Goal: Navigation & Orientation: Find specific page/section

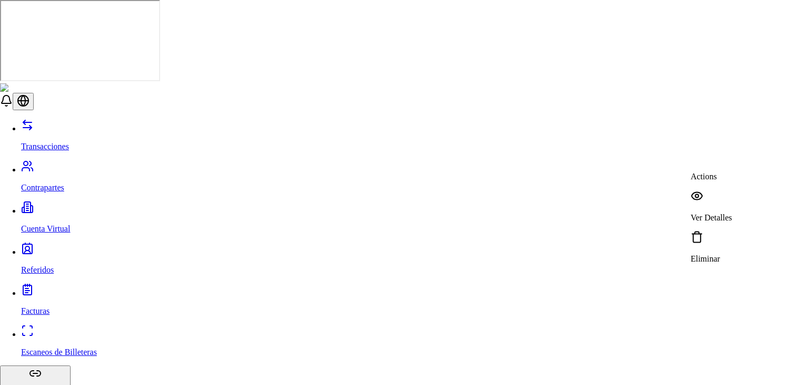
click at [711, 191] on div "Ver Detalles" at bounding box center [712, 206] width 42 height 33
click at [765, 38] on div "English" at bounding box center [745, 32] width 40 height 9
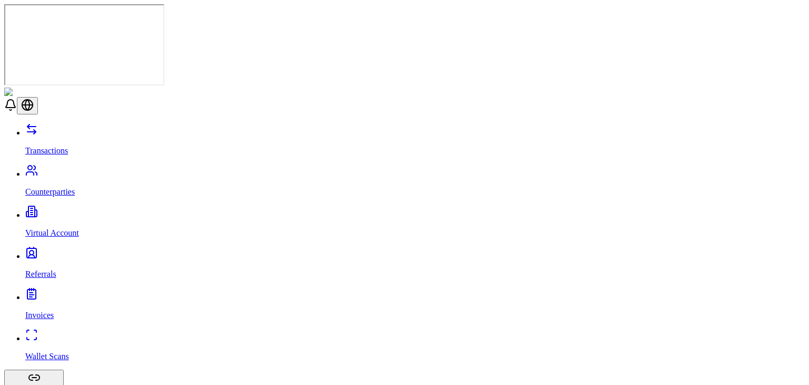
click at [60, 187] on p "Counterparties" at bounding box center [415, 191] width 780 height 9
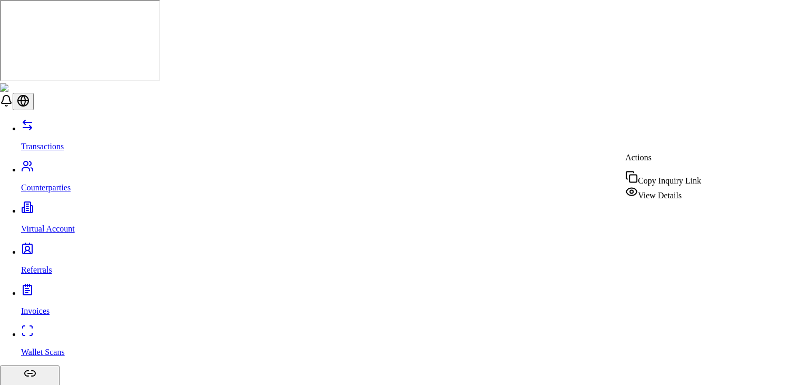
click at [657, 191] on span "View Details" at bounding box center [660, 195] width 44 height 9
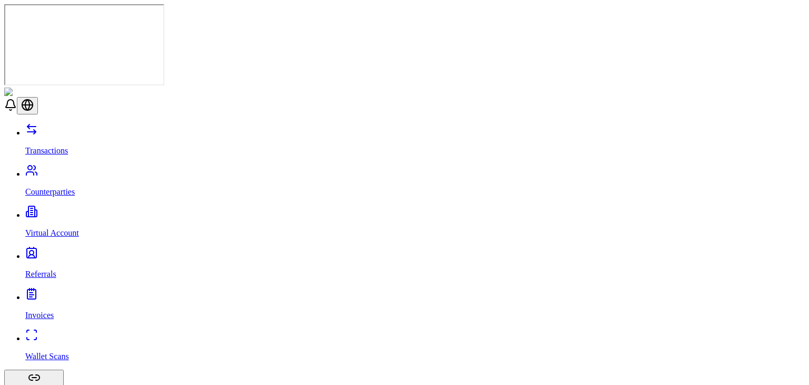
drag, startPoint x: 615, startPoint y: 125, endPoint x: 740, endPoint y: 81, distance: 131.8
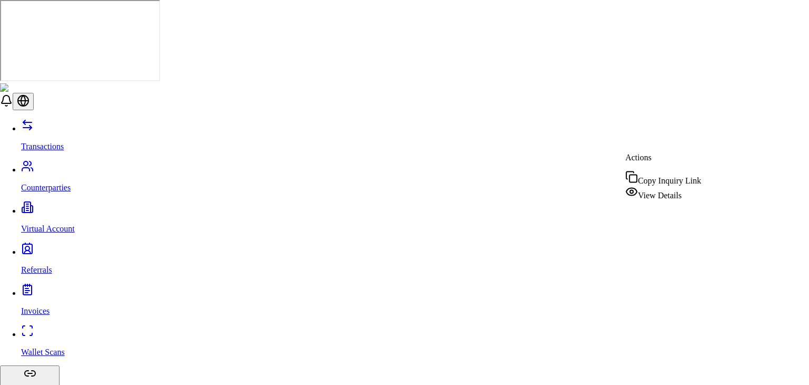
click at [677, 191] on span "View Details" at bounding box center [660, 195] width 44 height 9
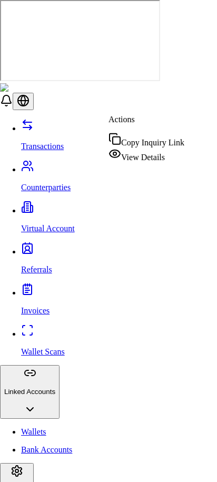
click at [160, 160] on span "View Details" at bounding box center [143, 157] width 44 height 9
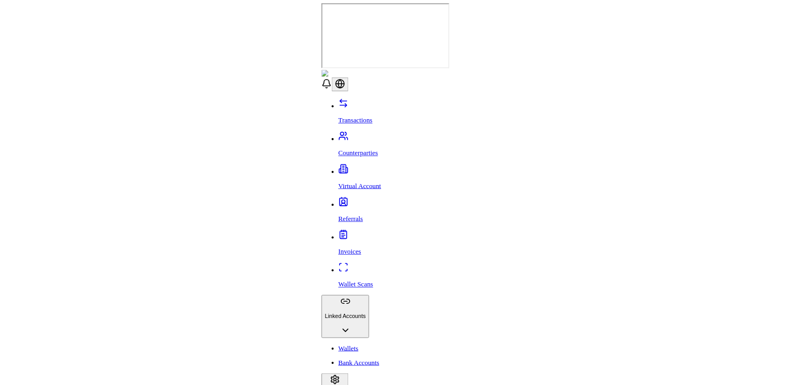
scroll to position [26, 0]
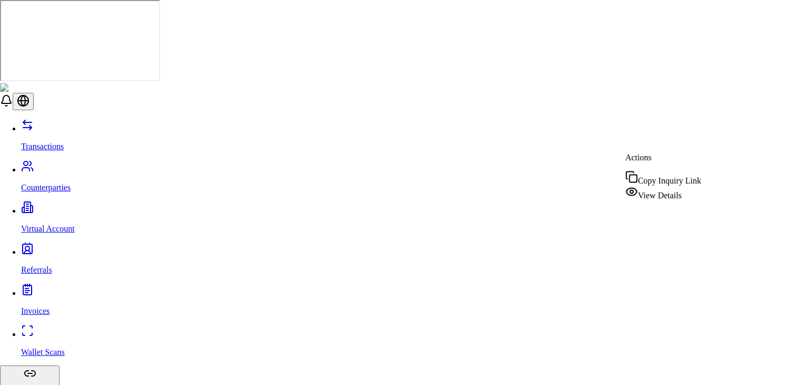
click at [664, 195] on span "View Details" at bounding box center [660, 195] width 44 height 9
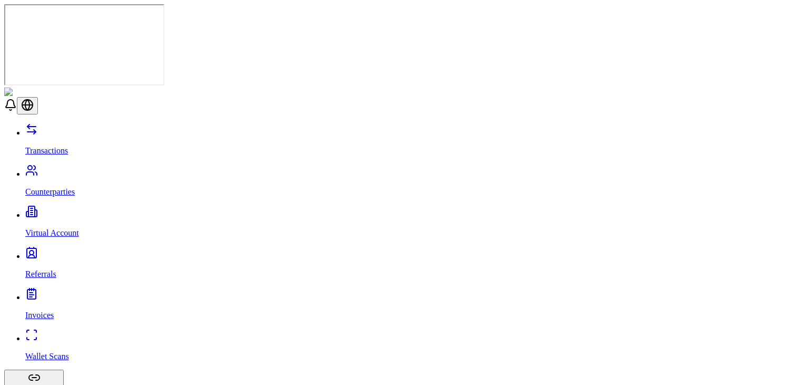
scroll to position [72, 0]
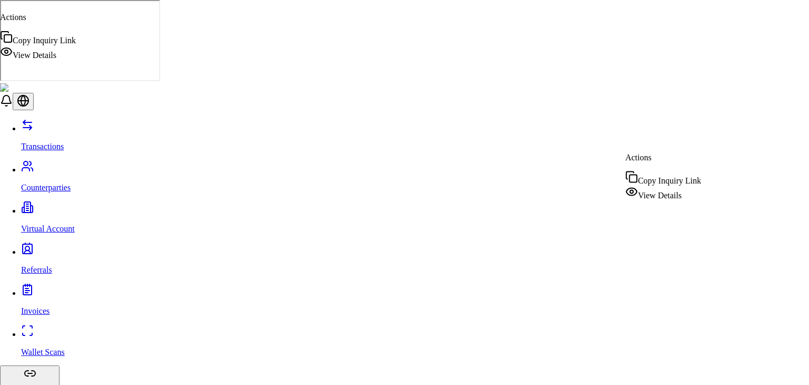
click at [80, 206] on link "Virtual Account" at bounding box center [415, 219] width 788 height 27
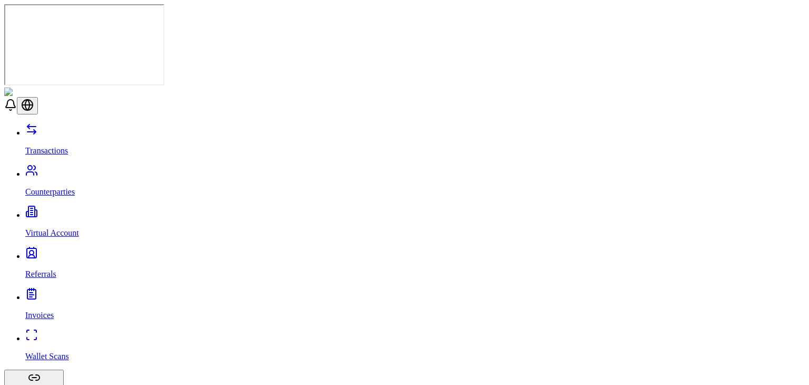
click at [74, 333] on link "Wallet Scans" at bounding box center [415, 346] width 780 height 27
click at [36, 269] on p "Referrals" at bounding box center [415, 273] width 780 height 9
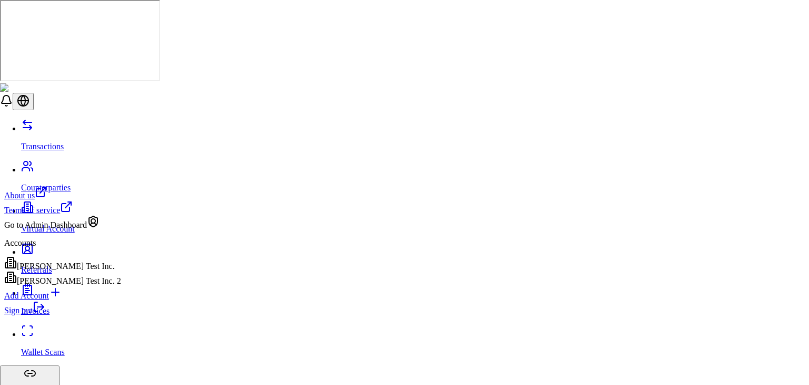
click at [37, 311] on icon at bounding box center [35, 306] width 3 height 9
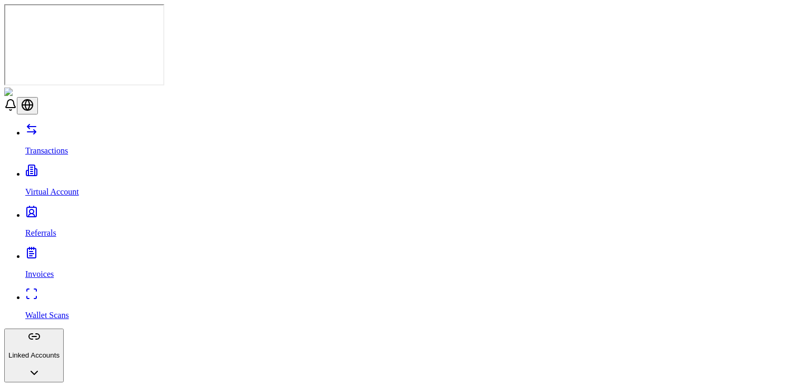
click at [66, 210] on link "Referrals" at bounding box center [415, 223] width 780 height 27
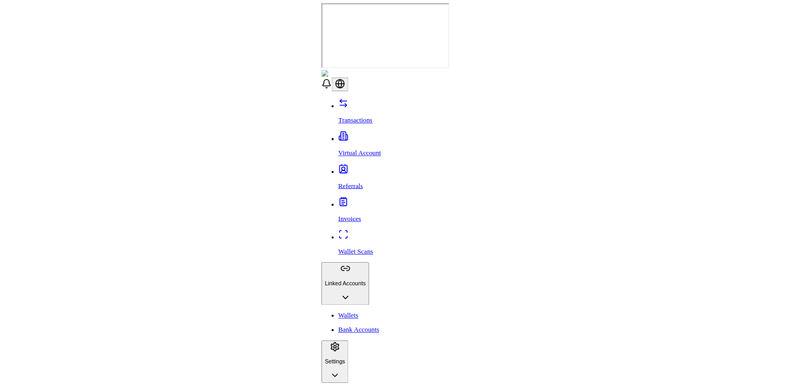
scroll to position [162, 0]
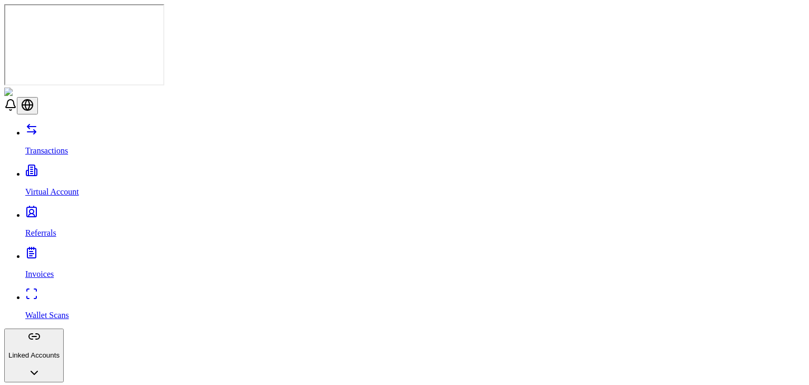
scroll to position [47, 0]
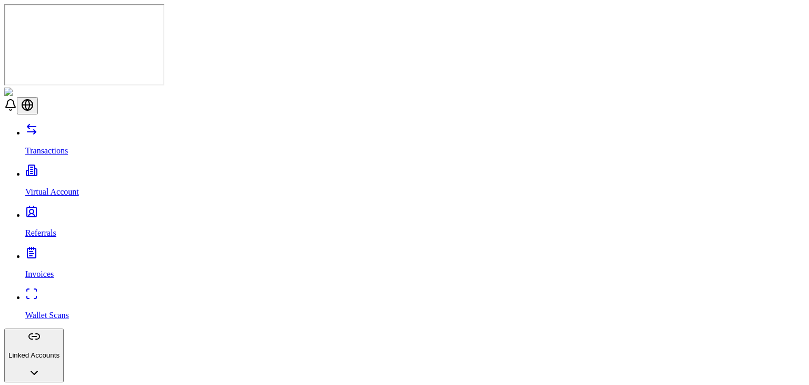
click at [69, 146] on p "Transactions" at bounding box center [415, 150] width 780 height 9
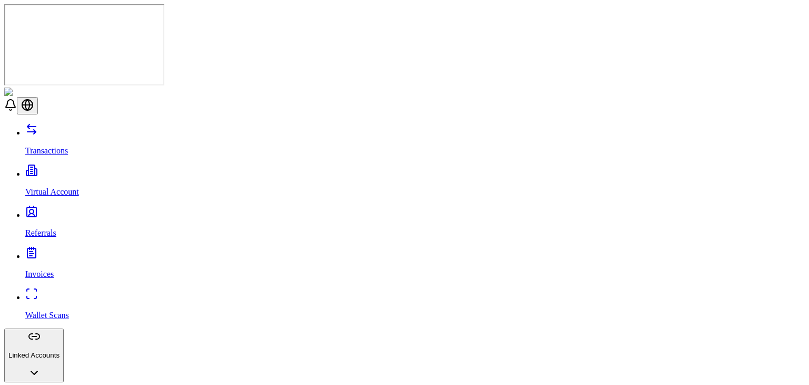
click at [113, 337] on div "Transactions Virtual Account Referrals Invoices Wallet Scans Linked Accounts Wa…" at bounding box center [404, 378] width 801 height 510
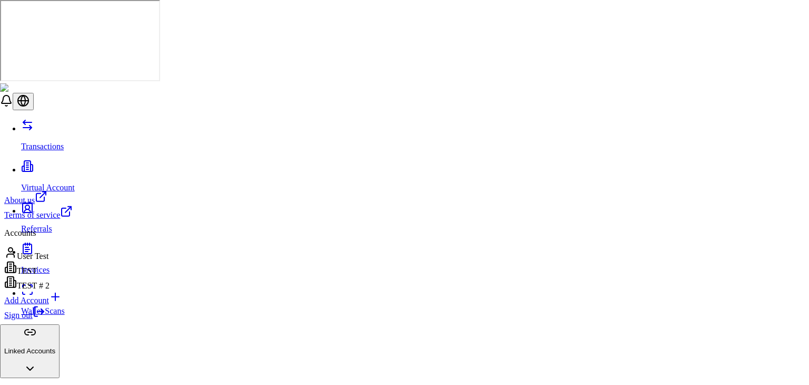
click at [73, 320] on div "Sign out" at bounding box center [38, 312] width 68 height 15
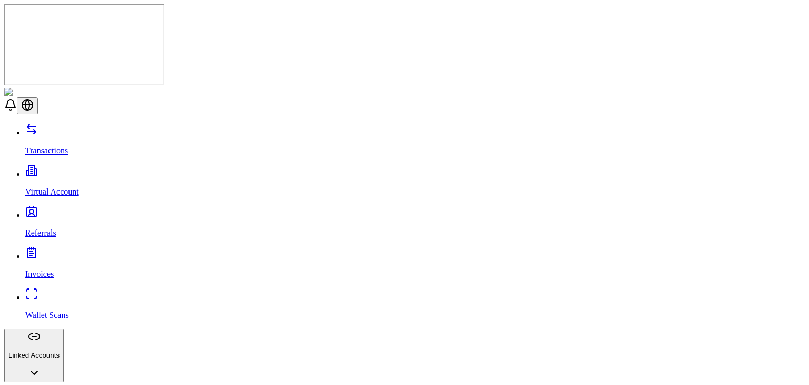
drag, startPoint x: 114, startPoint y: 345, endPoint x: 114, endPoint y: 355, distance: 9.5
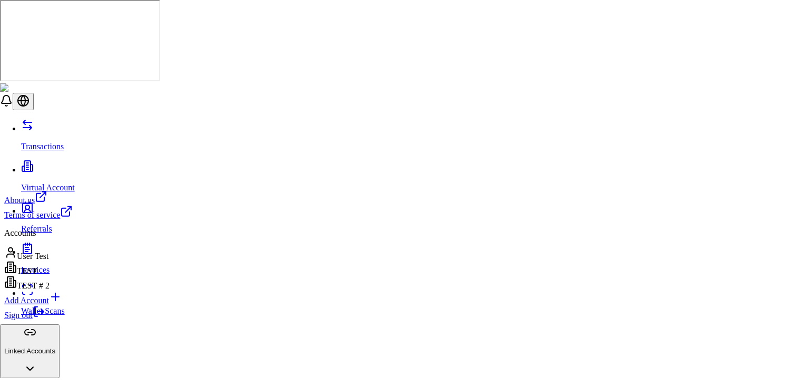
click at [45, 319] on link "Sign out" at bounding box center [24, 314] width 41 height 9
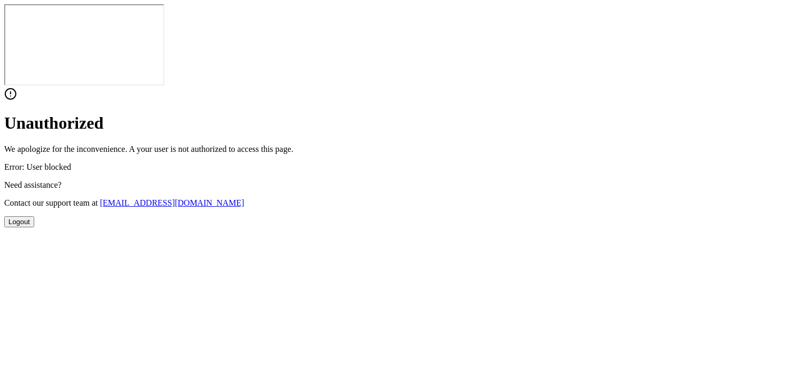
click at [34, 227] on button "Logout" at bounding box center [19, 221] width 30 height 11
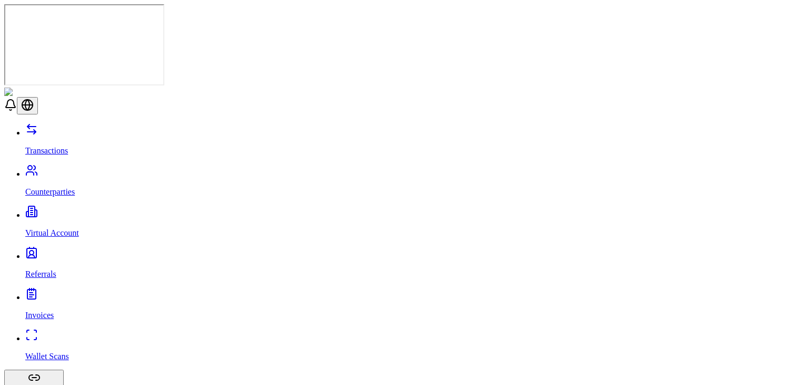
click at [62, 169] on link "Counterparties" at bounding box center [415, 182] width 780 height 27
click at [49, 269] on p "Referrals" at bounding box center [415, 273] width 780 height 9
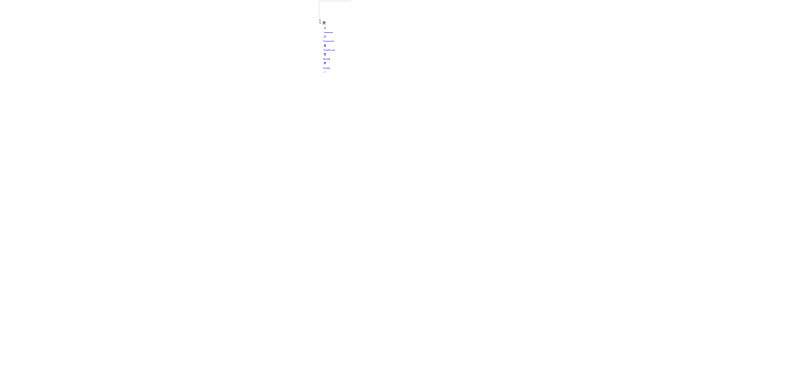
scroll to position [208, 0]
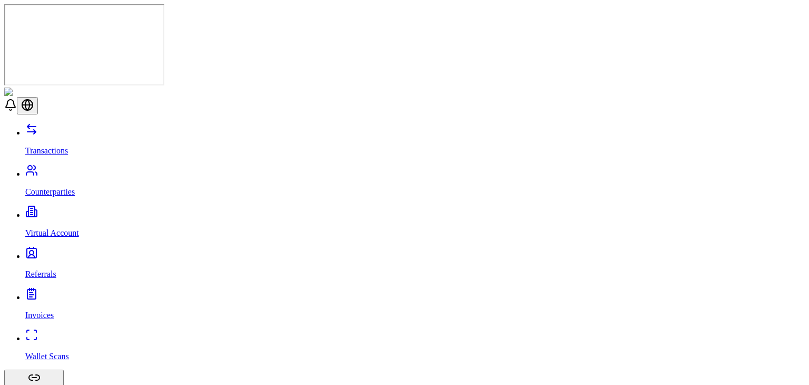
click at [71, 128] on link "Transactions" at bounding box center [415, 141] width 780 height 27
click at [78, 169] on link "Counterparties" at bounding box center [415, 182] width 780 height 27
click at [75, 228] on p "Virtual Account" at bounding box center [415, 232] width 780 height 9
click at [33, 333] on link "Wallet Scans" at bounding box center [415, 346] width 780 height 27
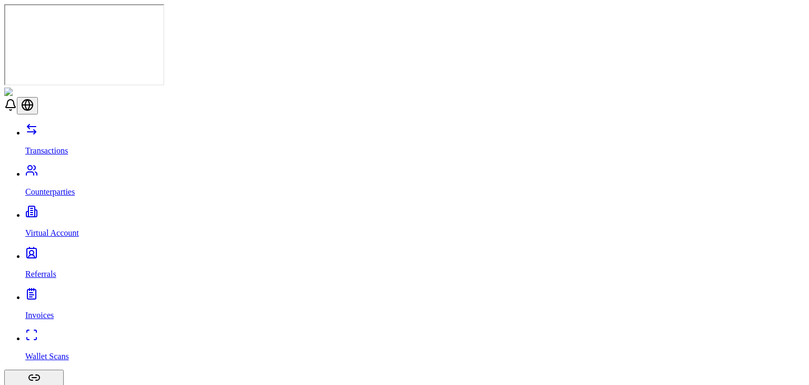
click at [33, 292] on link "Invoices" at bounding box center [415, 305] width 780 height 27
click at [34, 269] on p "Referrals" at bounding box center [415, 273] width 780 height 9
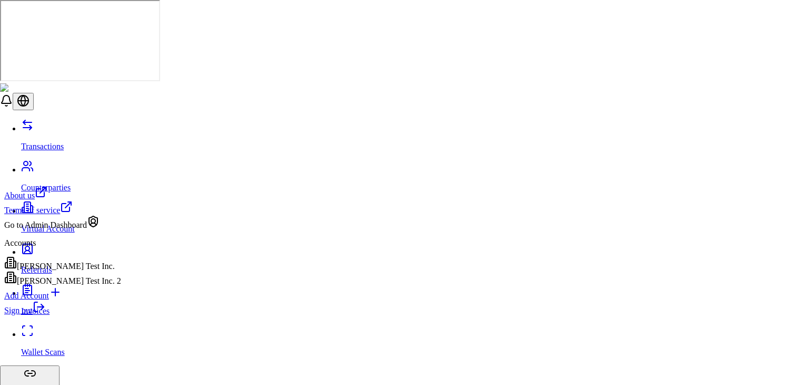
click at [45, 315] on link "Sign out" at bounding box center [24, 310] width 41 height 9
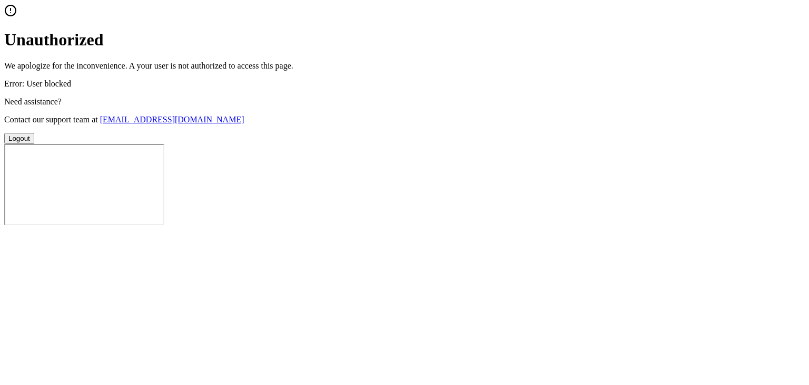
click at [34, 144] on button "Logout" at bounding box center [19, 138] width 30 height 11
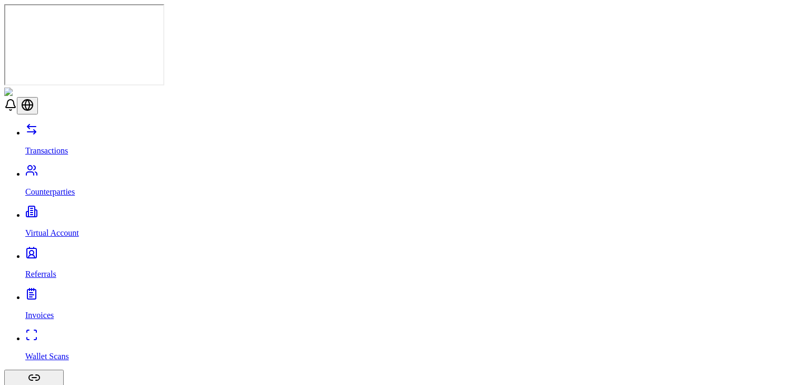
click at [53, 269] on p "Referrals" at bounding box center [415, 273] width 780 height 9
click at [51, 351] on p "Wallet Scans" at bounding box center [415, 355] width 780 height 9
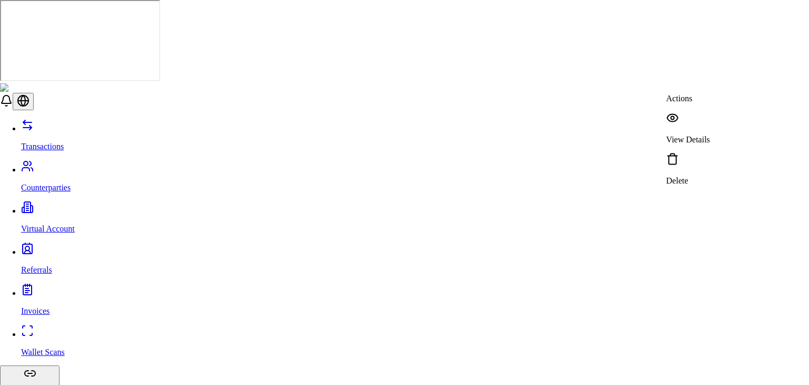
click at [697, 121] on div "View Details" at bounding box center [688, 128] width 44 height 33
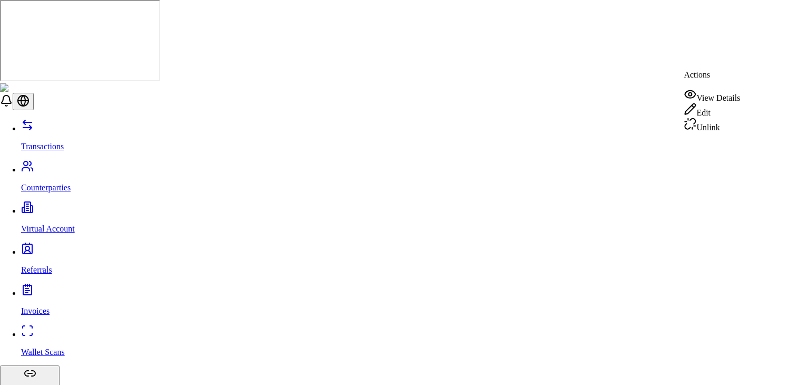
click at [712, 104] on div "Edit" at bounding box center [712, 110] width 56 height 15
